Goal: Task Accomplishment & Management: Manage account settings

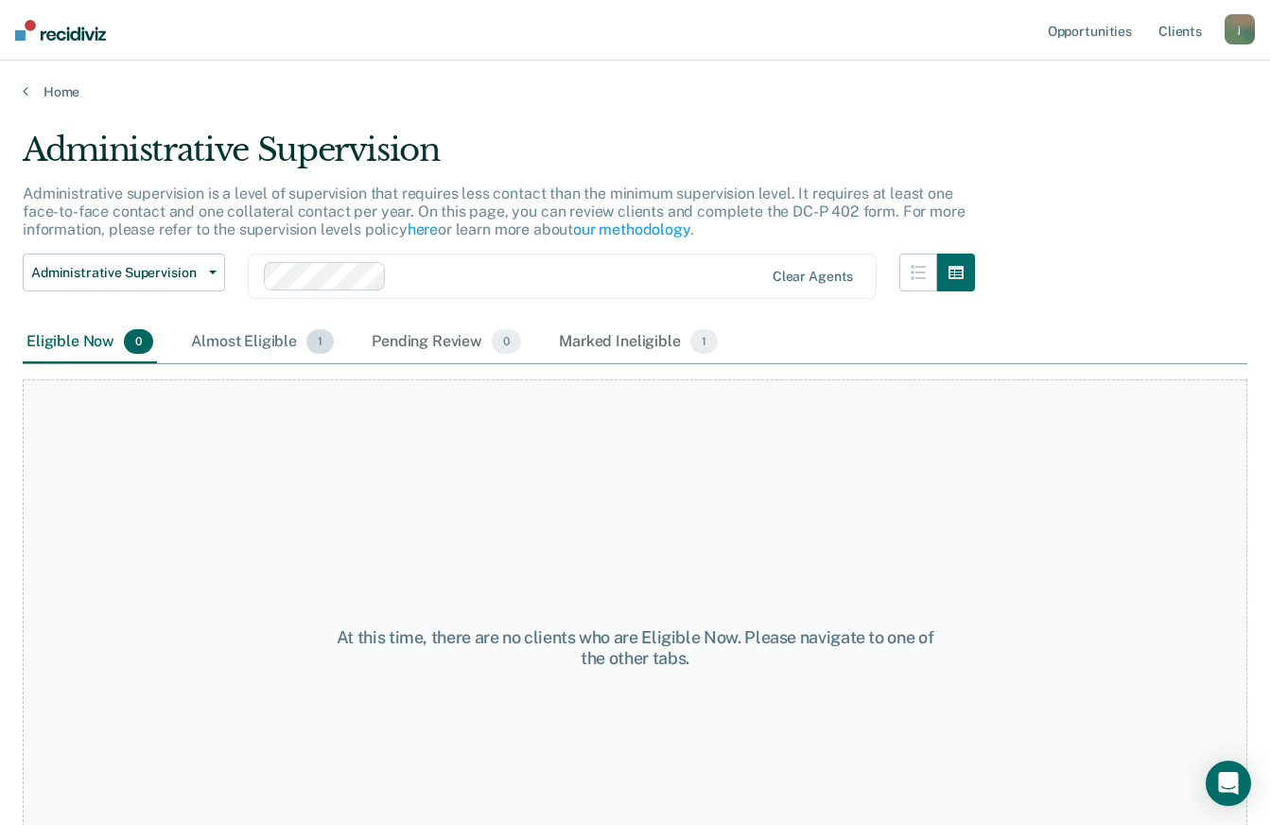
click at [217, 350] on div "Almost Eligible 1" at bounding box center [262, 343] width 150 height 42
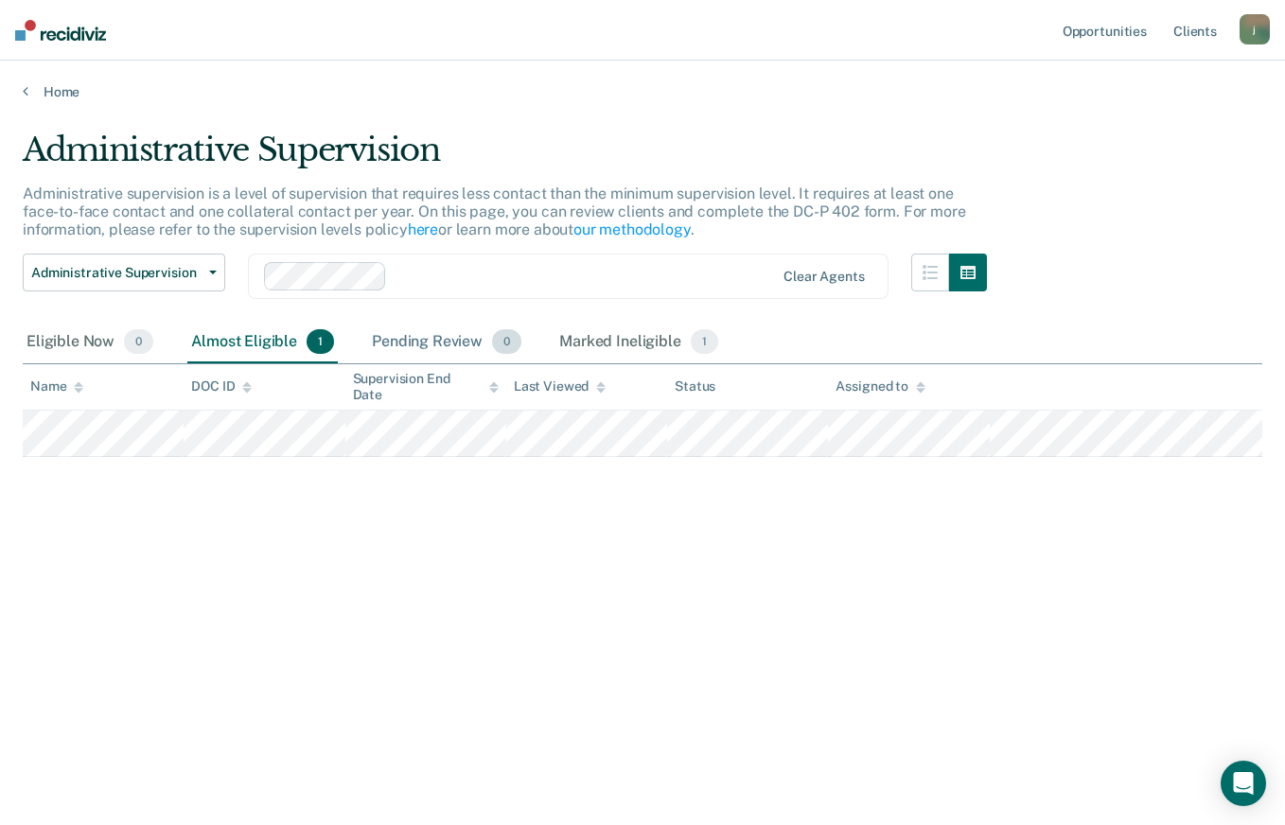
click at [447, 345] on div "Pending Review 0" at bounding box center [446, 343] width 157 height 42
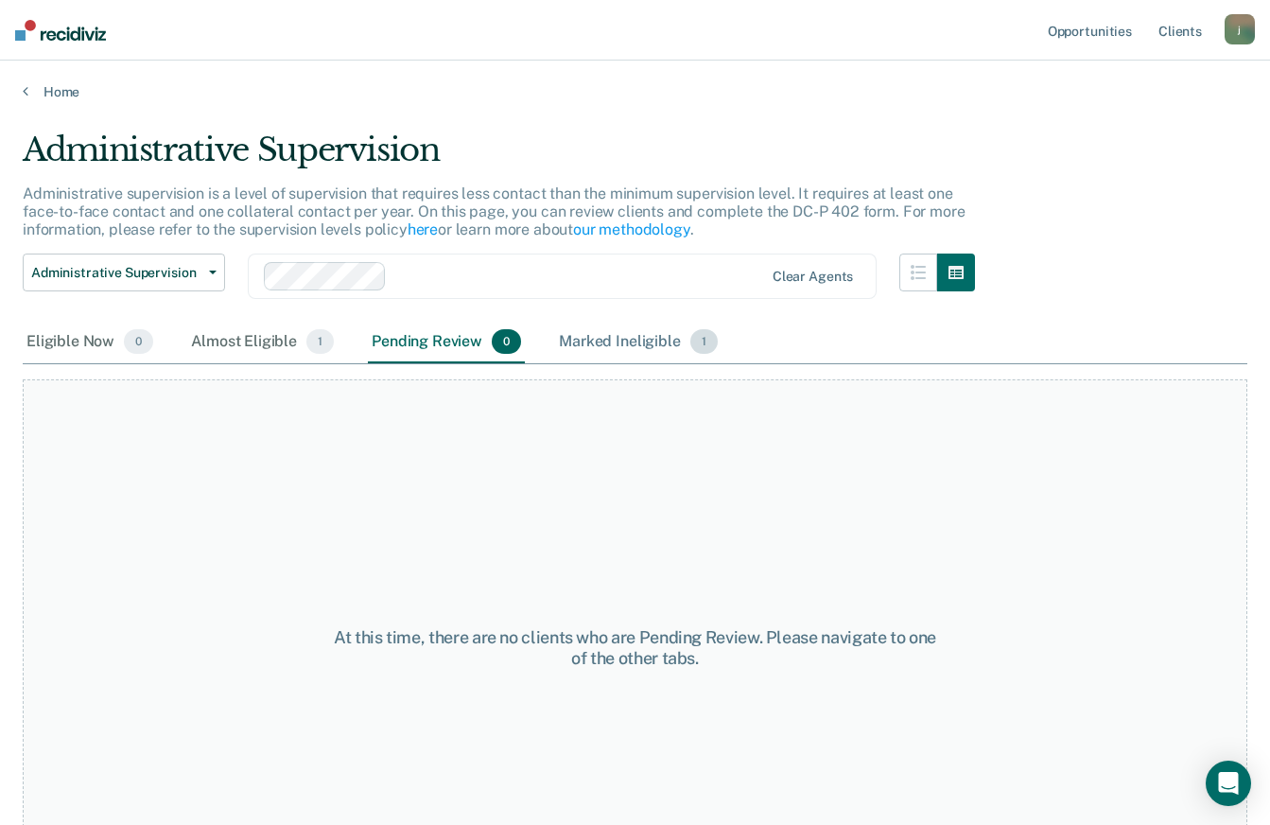
click at [594, 339] on div "Marked Ineligible 1" at bounding box center [638, 343] width 166 height 42
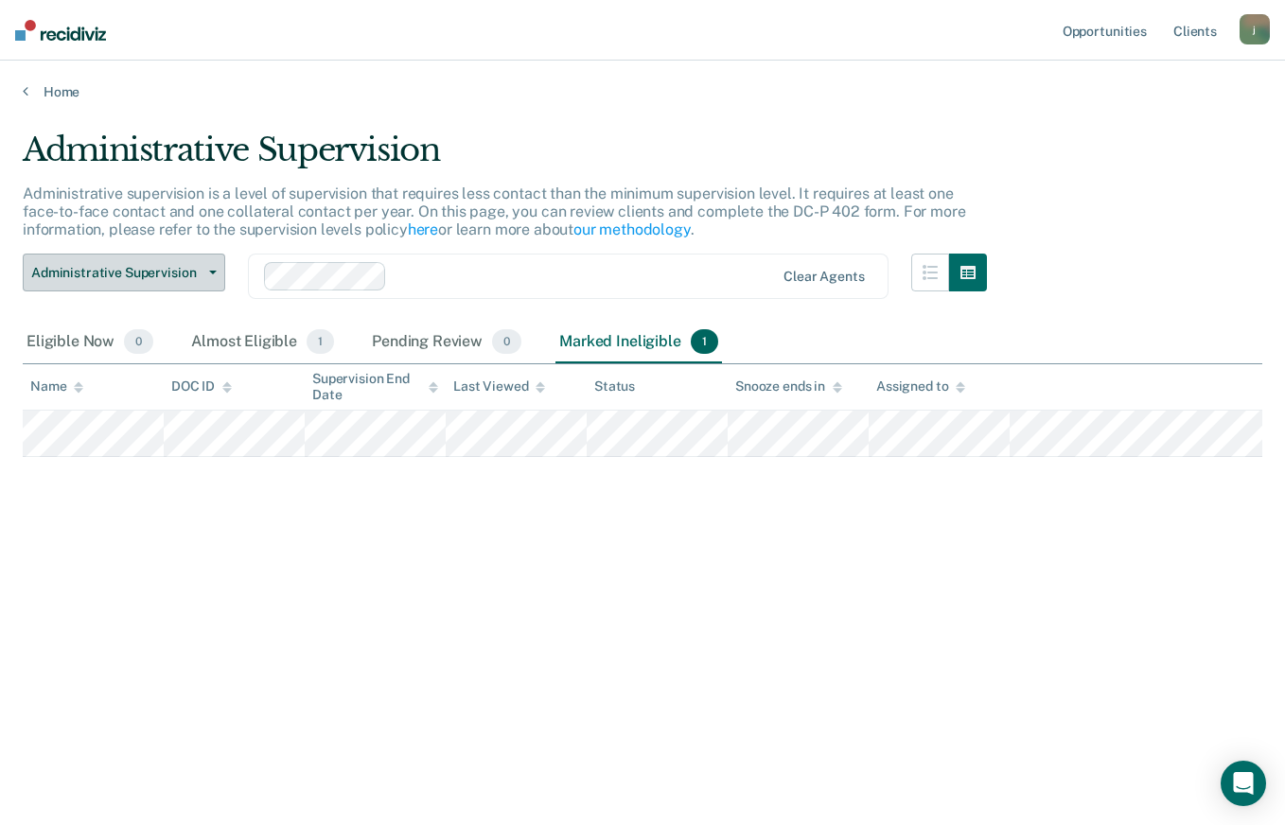
click at [207, 273] on span "button" at bounding box center [208, 273] width 15 height 4
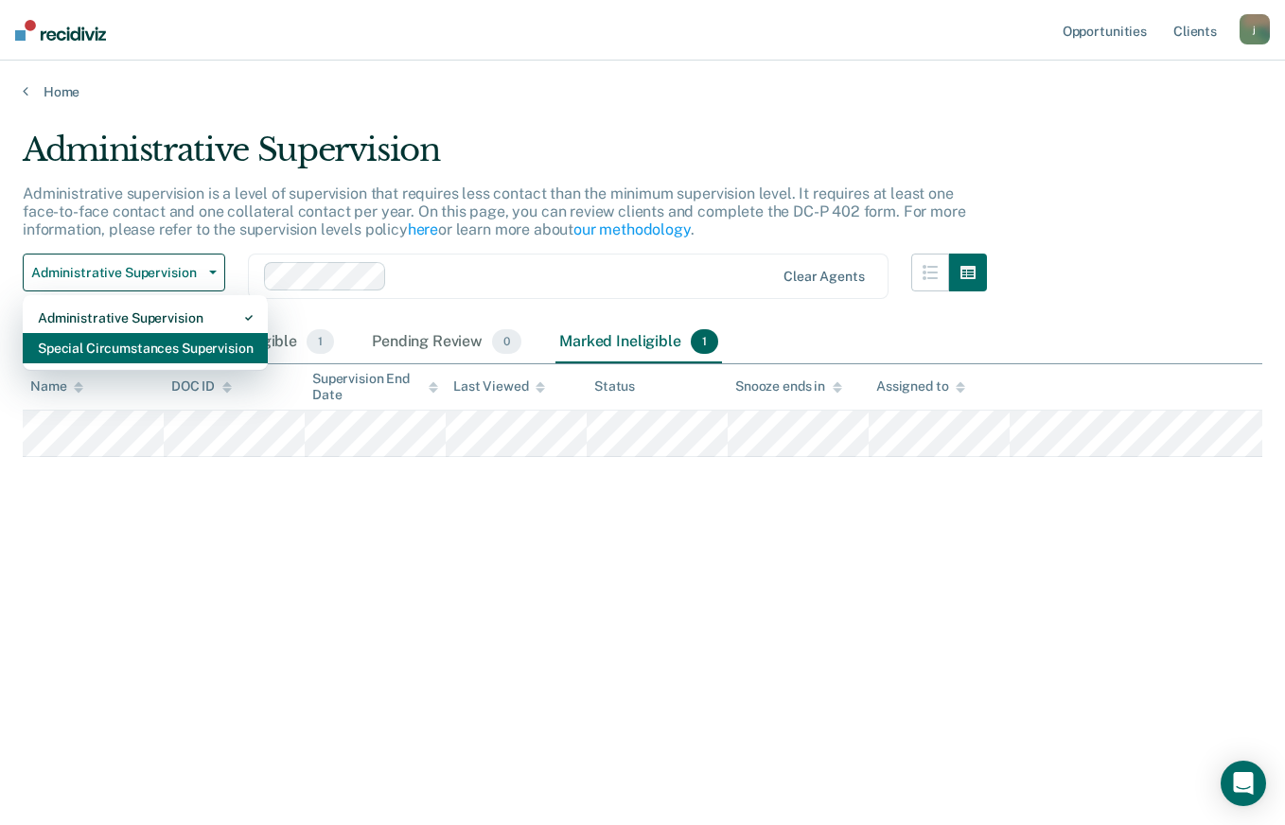
click at [199, 342] on div "Special Circumstances Supervision" at bounding box center [145, 348] width 215 height 30
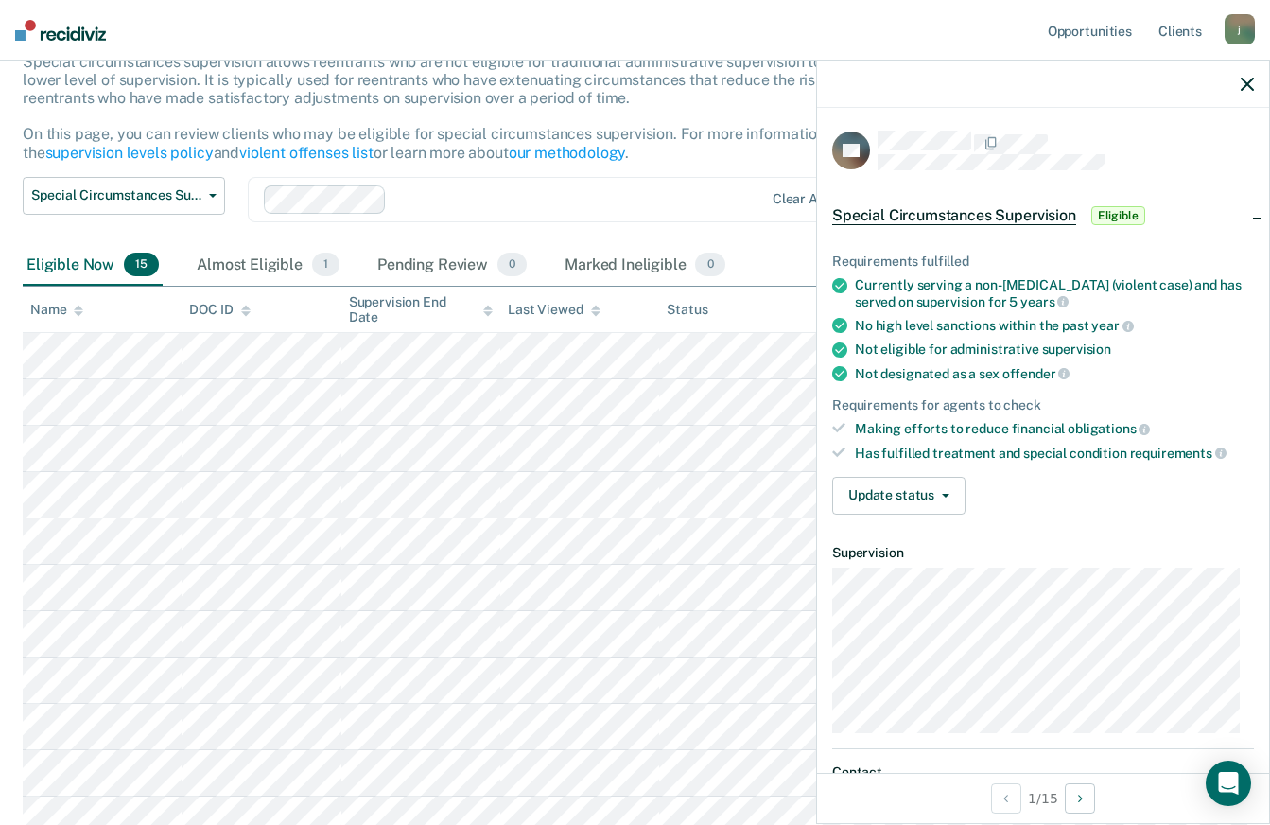
scroll to position [95, 0]
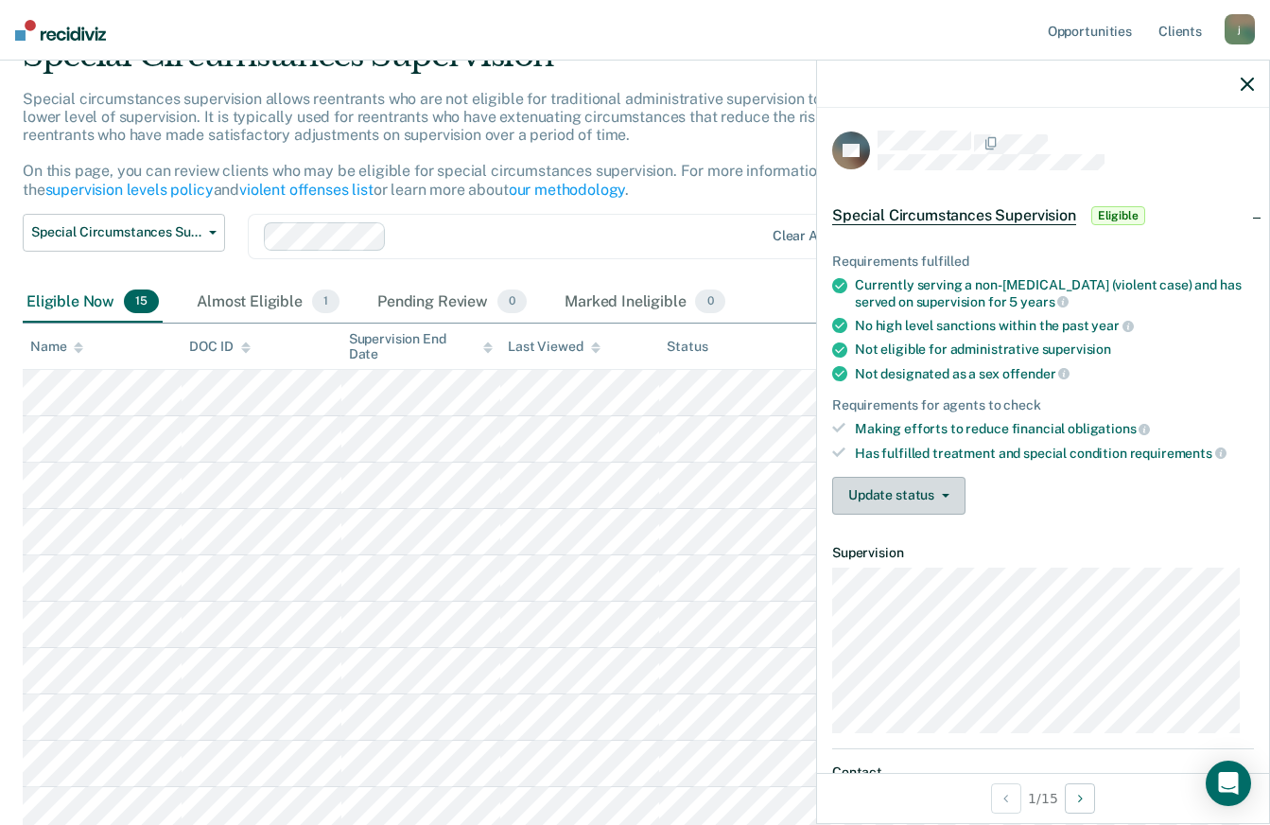
click at [939, 488] on button "Update status" at bounding box center [898, 496] width 133 height 38
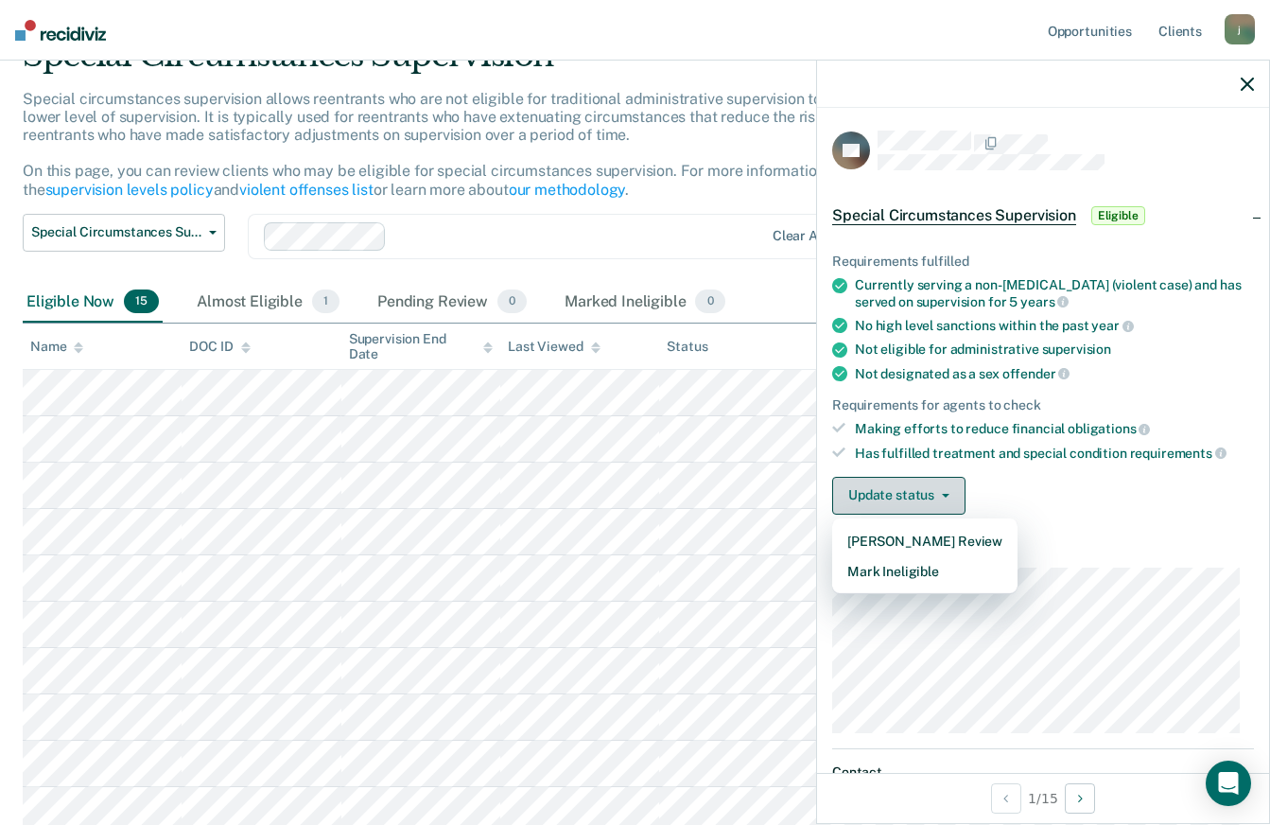
click at [939, 488] on button "Update status" at bounding box center [898, 496] width 133 height 38
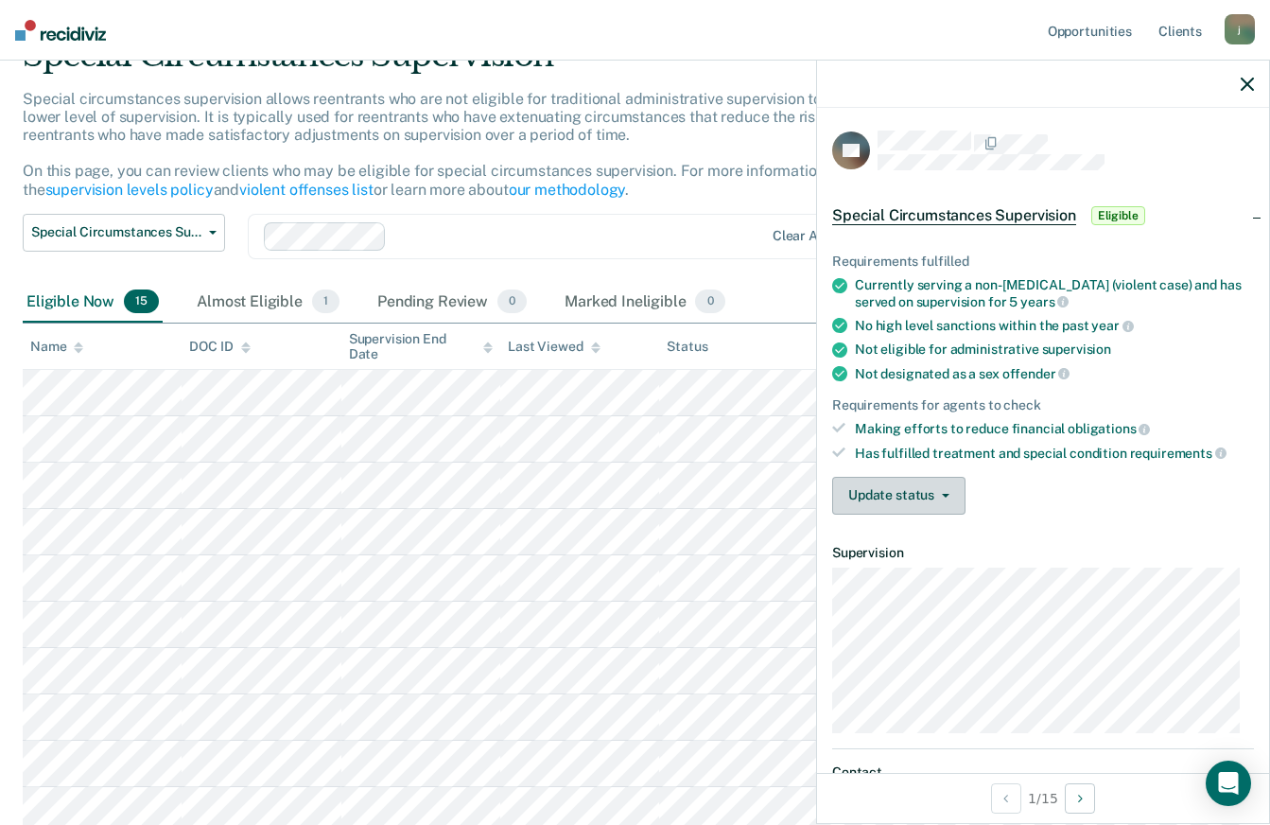
click at [939, 488] on button "Update status" at bounding box center [898, 496] width 133 height 38
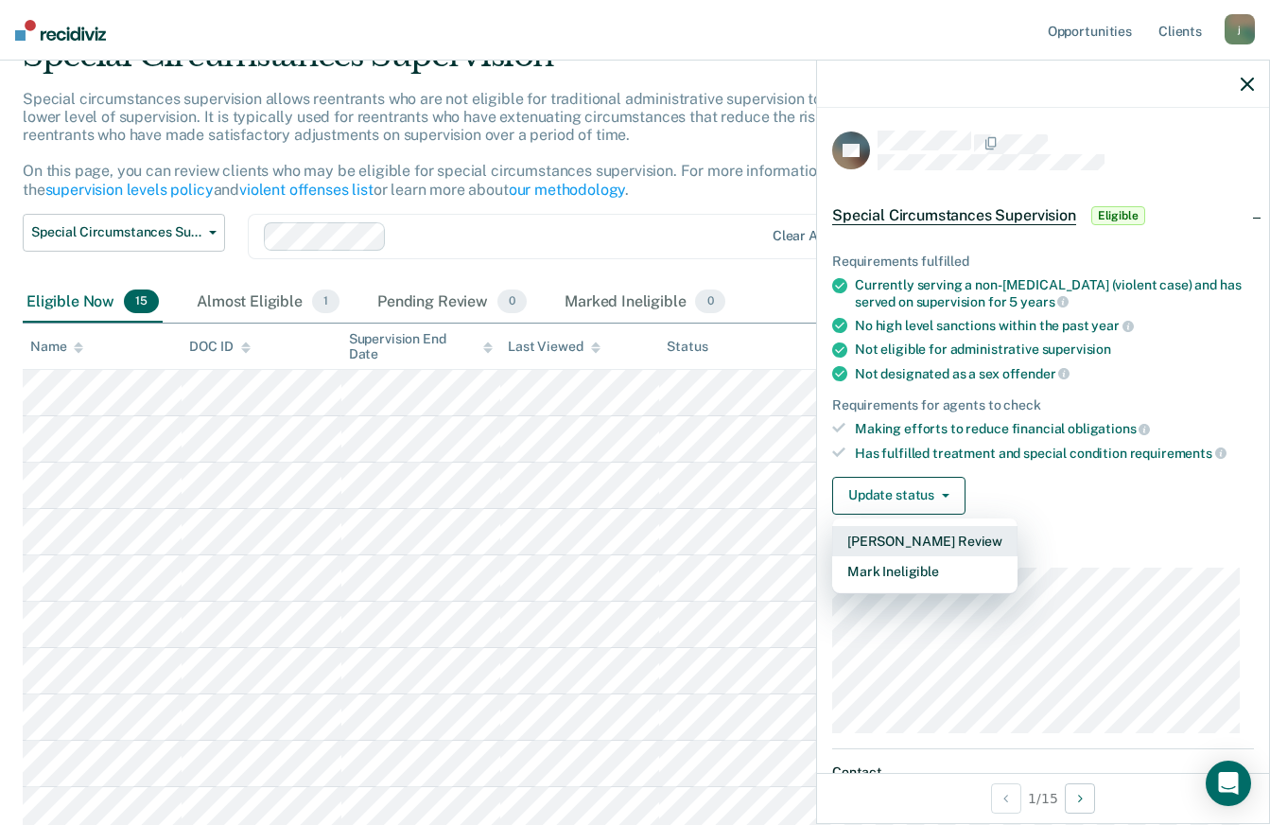
click at [948, 544] on button "[PERSON_NAME] Review" at bounding box center [924, 541] width 185 height 30
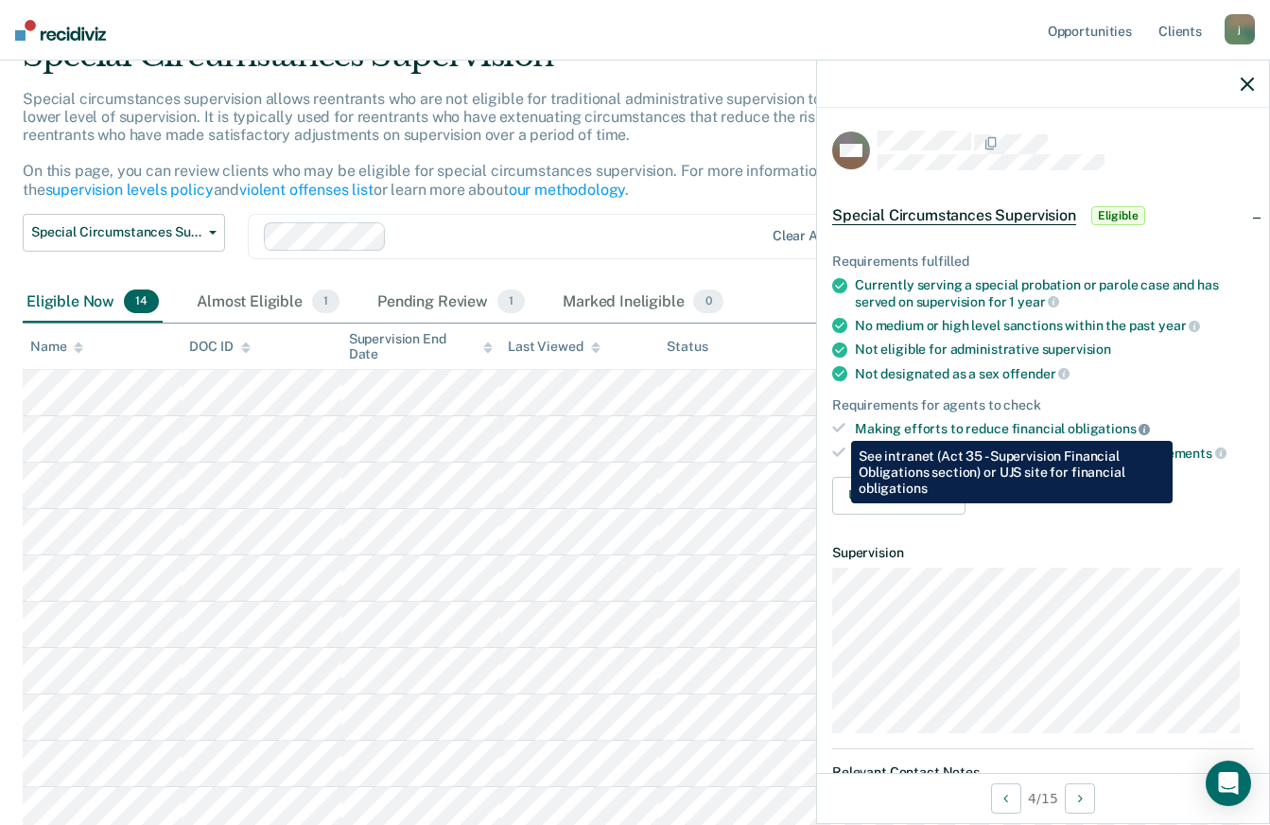
click at [1140, 427] on icon at bounding box center [1144, 429] width 11 height 11
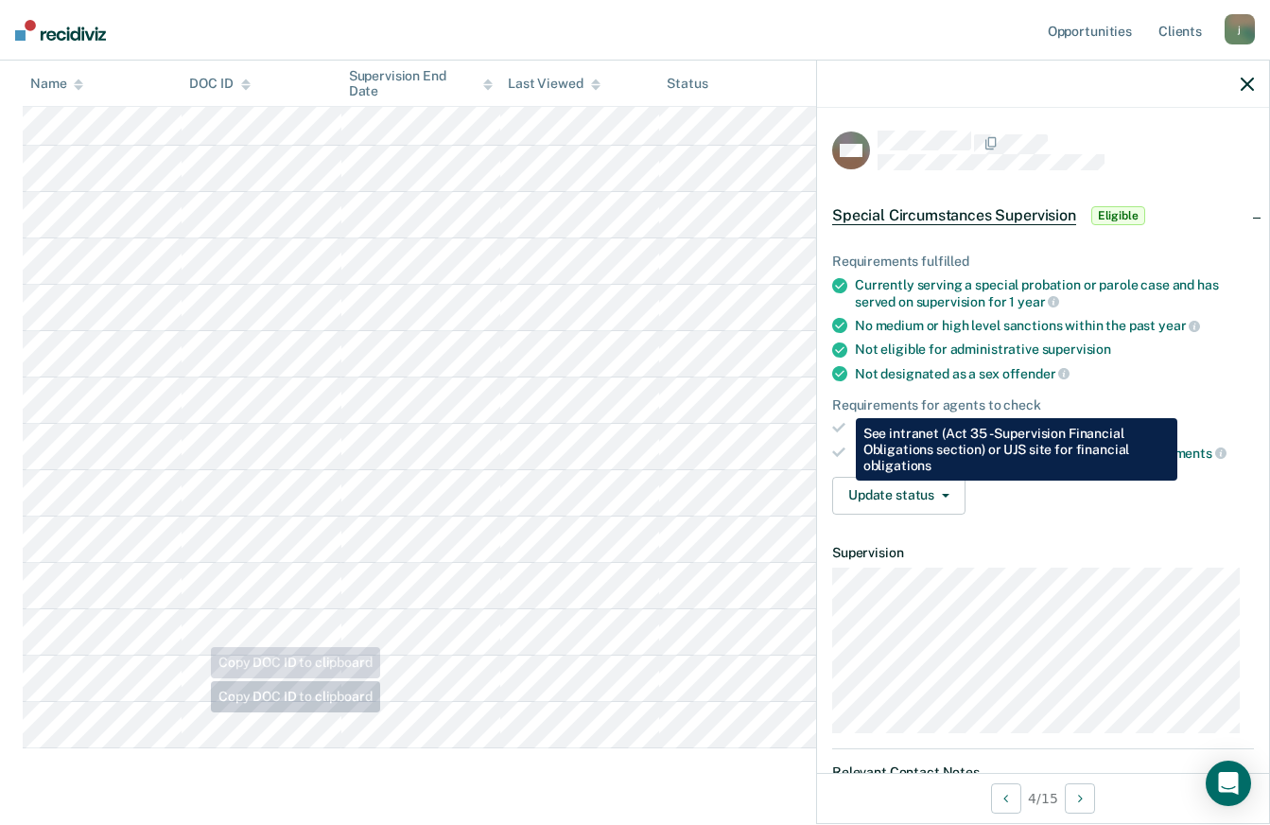
scroll to position [425, 0]
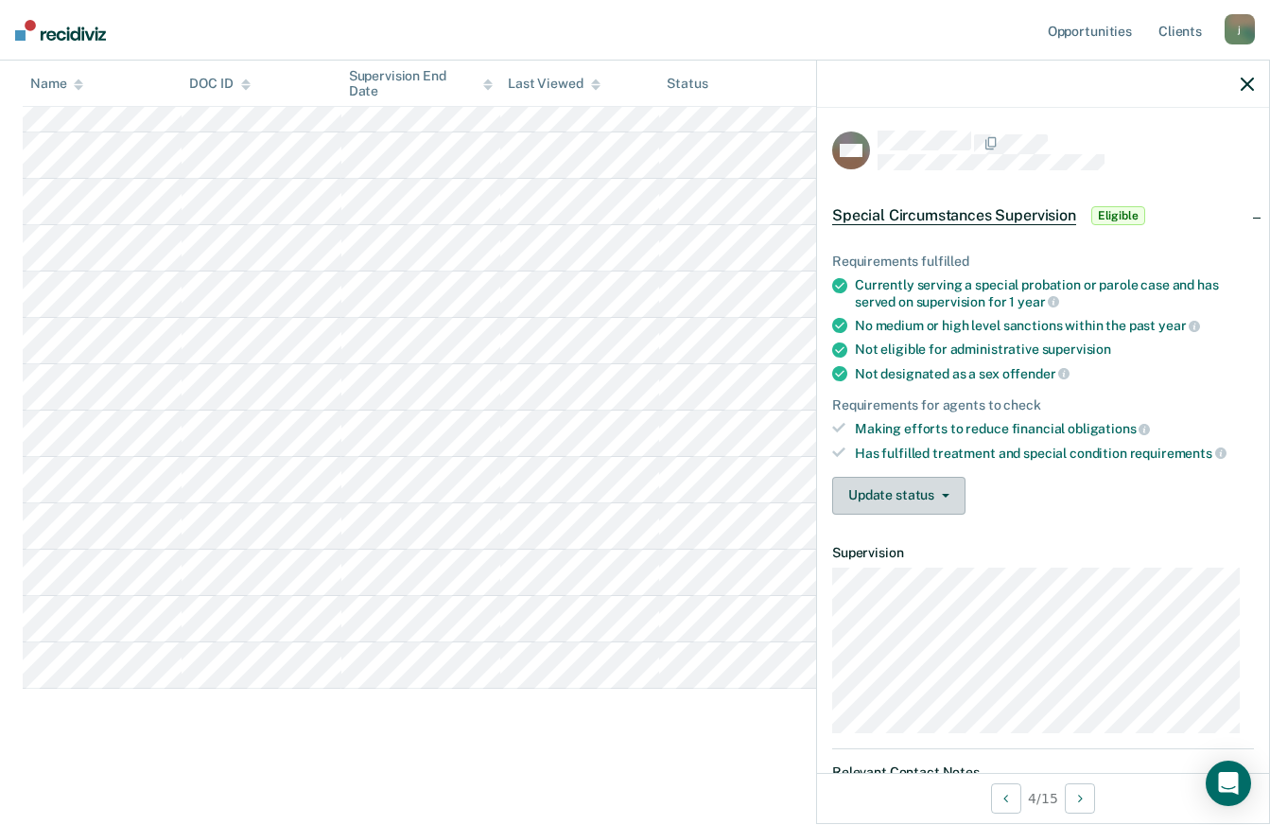
click at [947, 498] on button "Update status" at bounding box center [898, 496] width 133 height 38
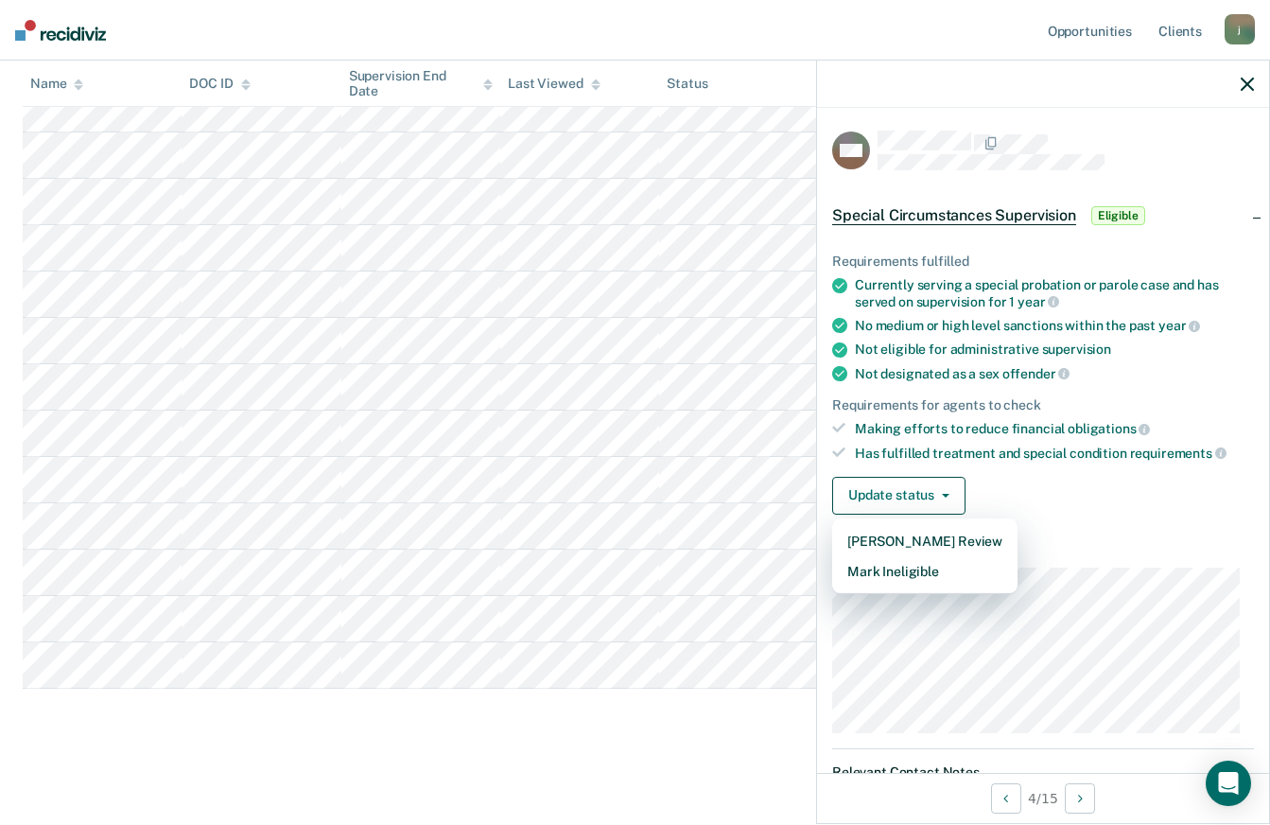
click at [1031, 501] on div "Update status [PERSON_NAME] Review Mark Ineligible" at bounding box center [1043, 496] width 422 height 38
